Goal: Information Seeking & Learning: Learn about a topic

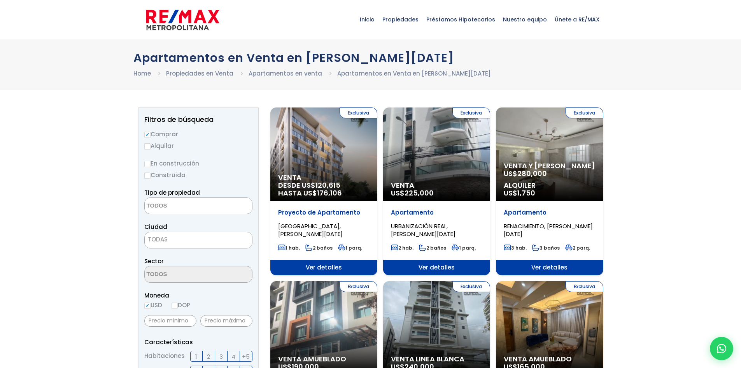
select select
click at [148, 174] on input "Construida" at bounding box center [147, 175] width 6 height 6
radio input "true"
click at [191, 201] on textarea "Search" at bounding box center [182, 206] width 75 height 17
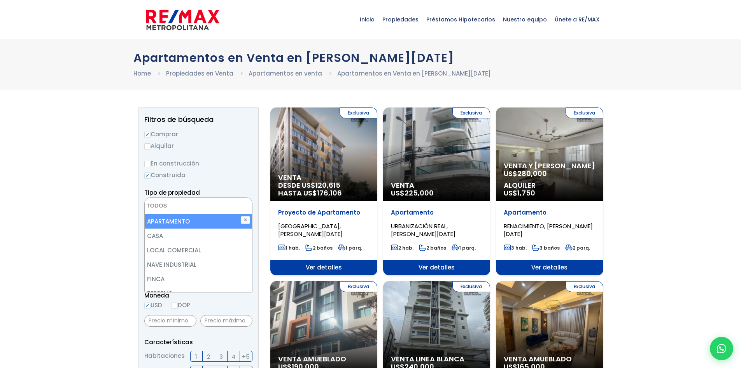
click at [176, 224] on li "APARTAMENTO" at bounding box center [198, 221] width 107 height 14
select select "apartment"
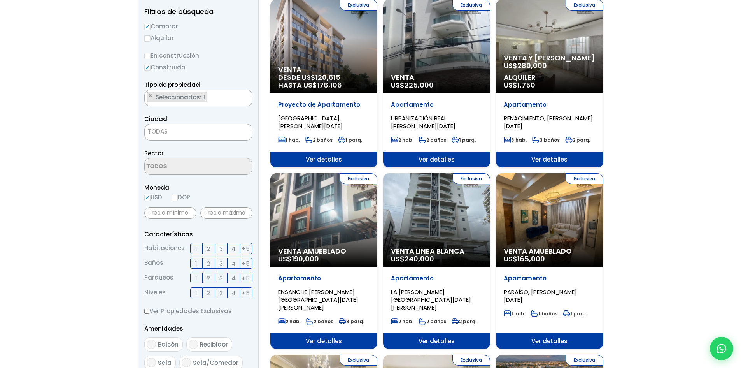
scroll to position [117, 0]
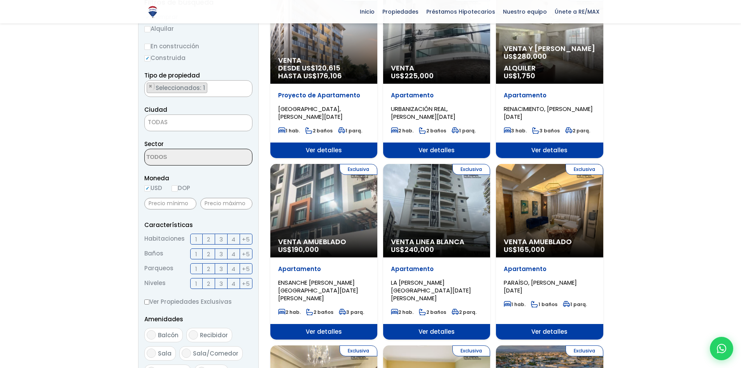
click at [195, 241] on label "1" at bounding box center [196, 238] width 12 height 11
click at [0, 0] on input "1" at bounding box center [0, 0] width 0 height 0
click at [213, 239] on label "2" at bounding box center [209, 238] width 12 height 11
click at [0, 0] on input "2" at bounding box center [0, 0] width 0 height 0
click at [182, 201] on input "text" at bounding box center [170, 204] width 52 height 12
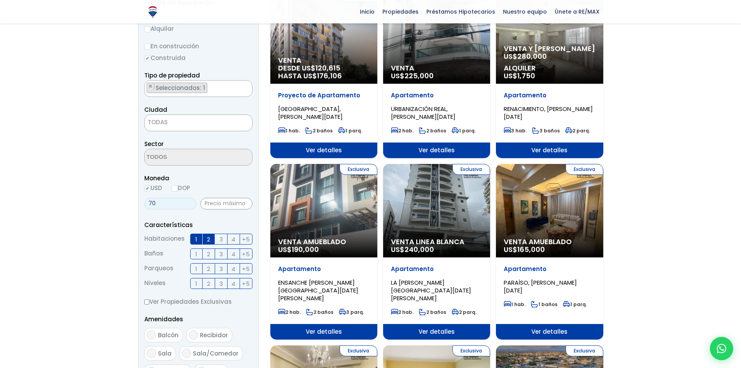
type input "7"
type input "50,000"
click at [215, 208] on input "text" at bounding box center [226, 204] width 52 height 12
type input "120,000"
click at [209, 254] on span "2" at bounding box center [208, 254] width 3 height 10
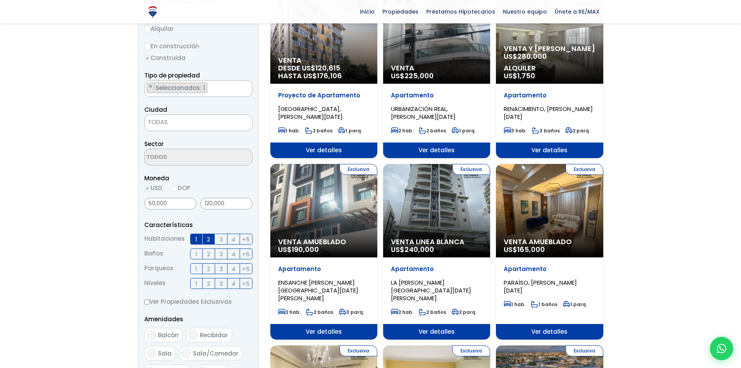
click at [0, 0] on input "2" at bounding box center [0, 0] width 0 height 0
click at [220, 239] on span "3" at bounding box center [221, 239] width 4 height 10
click at [0, 0] on input "3" at bounding box center [0, 0] width 0 height 0
click at [208, 267] on span "2" at bounding box center [208, 269] width 3 height 10
click at [0, 0] on input "2" at bounding box center [0, 0] width 0 height 0
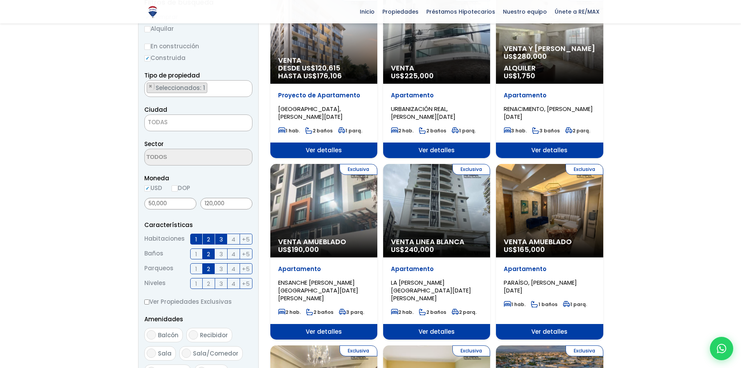
click at [243, 284] on span "+5" at bounding box center [246, 284] width 8 height 10
click at [0, 0] on input "+5" at bounding box center [0, 0] width 0 height 0
click at [234, 284] on span "4" at bounding box center [234, 284] width 4 height 10
click at [0, 0] on input "4" at bounding box center [0, 0] width 0 height 0
click at [243, 285] on span "+5" at bounding box center [246, 284] width 8 height 10
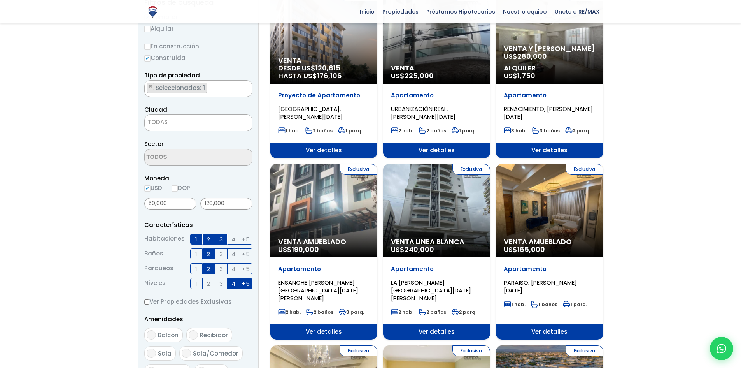
click at [0, 0] on input "+5" at bounding box center [0, 0] width 0 height 0
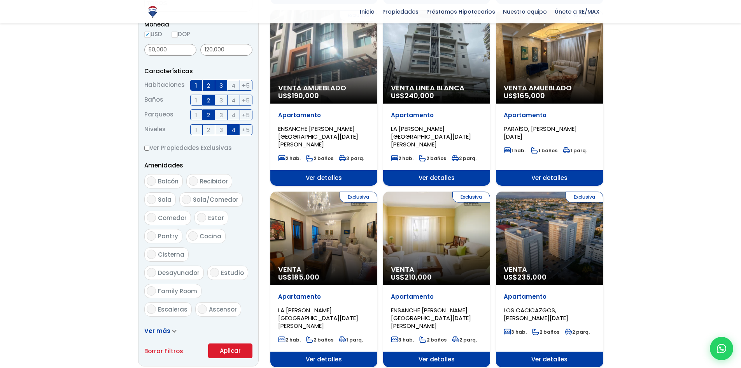
scroll to position [272, 0]
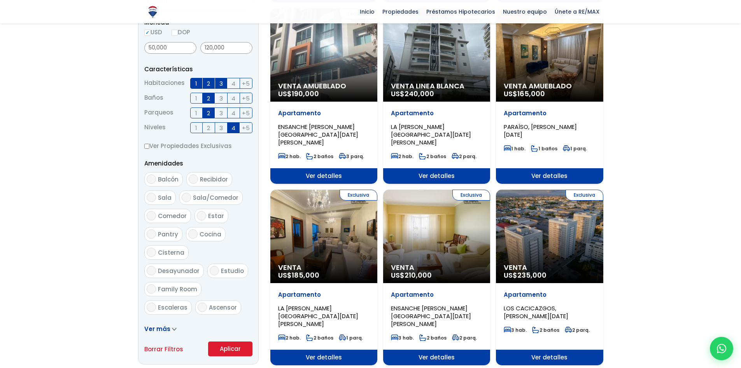
click at [167, 180] on span "Balcón" at bounding box center [168, 179] width 21 height 8
click at [156, 180] on input "Balcón" at bounding box center [151, 178] width 9 height 9
checkbox input "true"
click at [163, 200] on span "Sala" at bounding box center [165, 197] width 14 height 8
click at [156, 200] on input "Sala" at bounding box center [151, 197] width 9 height 9
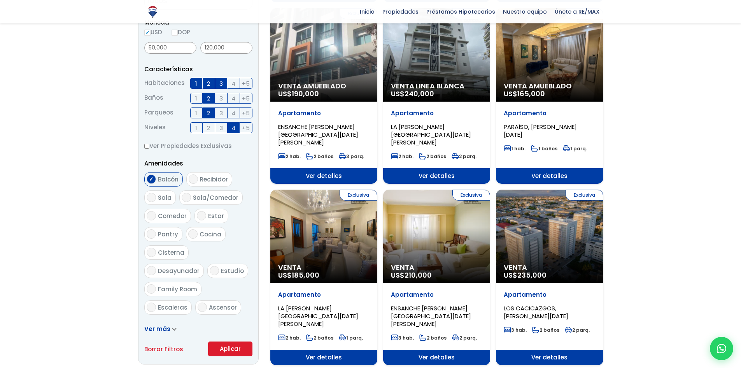
checkbox input "true"
click at [195, 195] on span "Sala/Comedor" at bounding box center [216, 197] width 46 height 8
click at [191, 195] on input "Sala/Comedor" at bounding box center [186, 197] width 9 height 9
checkbox input "true"
click at [155, 197] on input "Sala" at bounding box center [151, 197] width 9 height 9
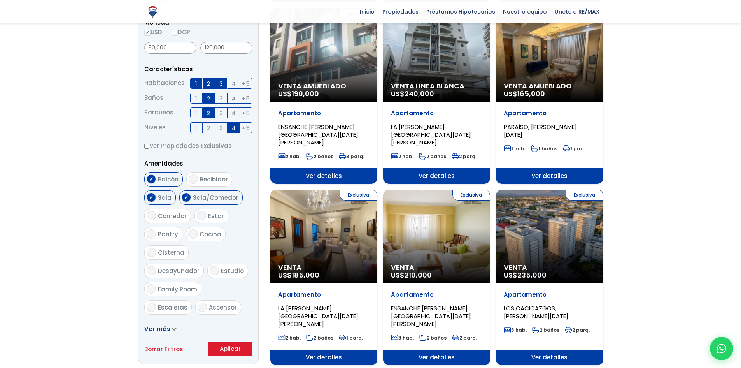
checkbox input "false"
click at [200, 236] on span "Cocina" at bounding box center [211, 234] width 22 height 8
click at [198, 236] on input "Cocina" at bounding box center [192, 233] width 9 height 9
checkbox input "true"
click at [200, 267] on span "Desayunador" at bounding box center [179, 271] width 42 height 8
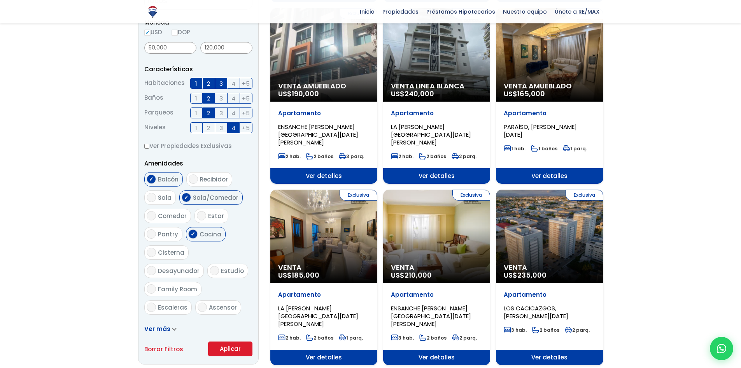
click at [156, 266] on input "Desayunador" at bounding box center [151, 270] width 9 height 9
checkbox input "true"
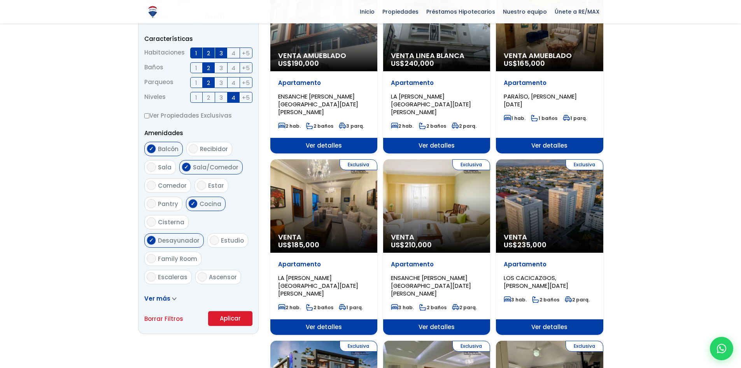
scroll to position [350, 0]
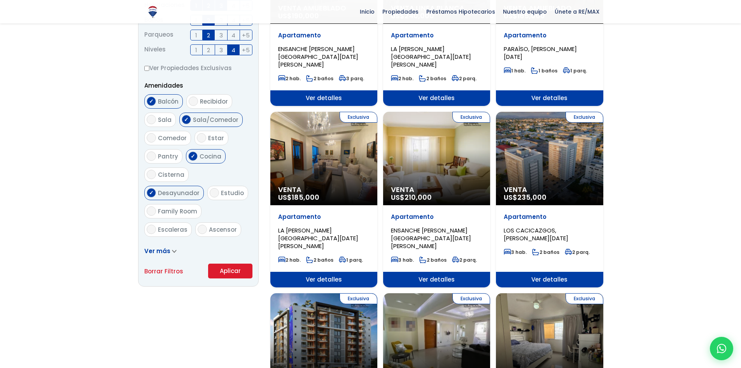
click at [215, 225] on span "Ascensor" at bounding box center [223, 229] width 28 height 8
click at [203, 225] on input "Ascensor" at bounding box center [202, 229] width 9 height 9
checkbox input "true"
click at [230, 269] on button "Aplicar" at bounding box center [230, 270] width 44 height 15
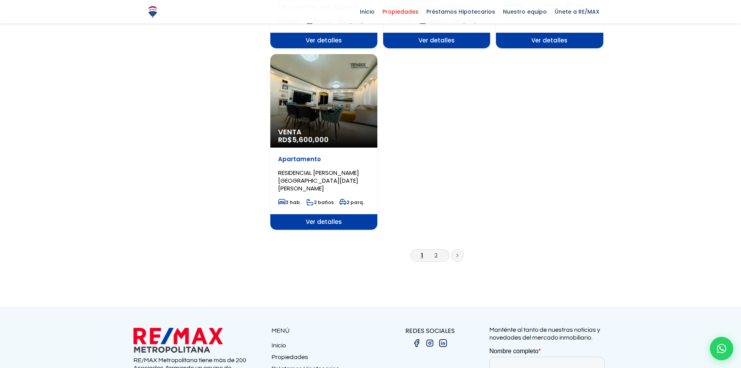
scroll to position [973, 0]
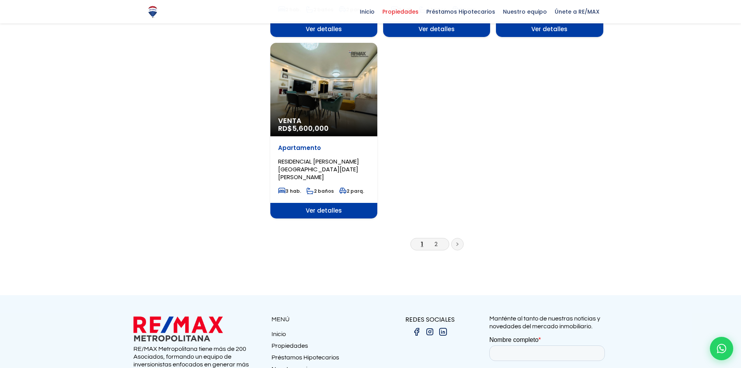
click at [461, 238] on link at bounding box center [457, 244] width 12 height 12
click at [456, 238] on link at bounding box center [457, 244] width 12 height 12
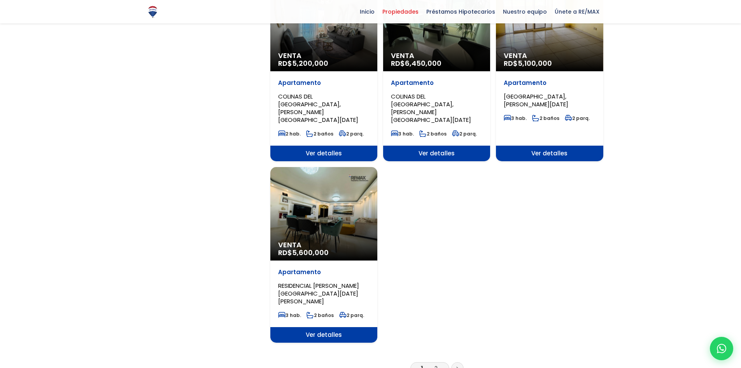
scroll to position [778, 0]
